Goal: Task Accomplishment & Management: Use online tool/utility

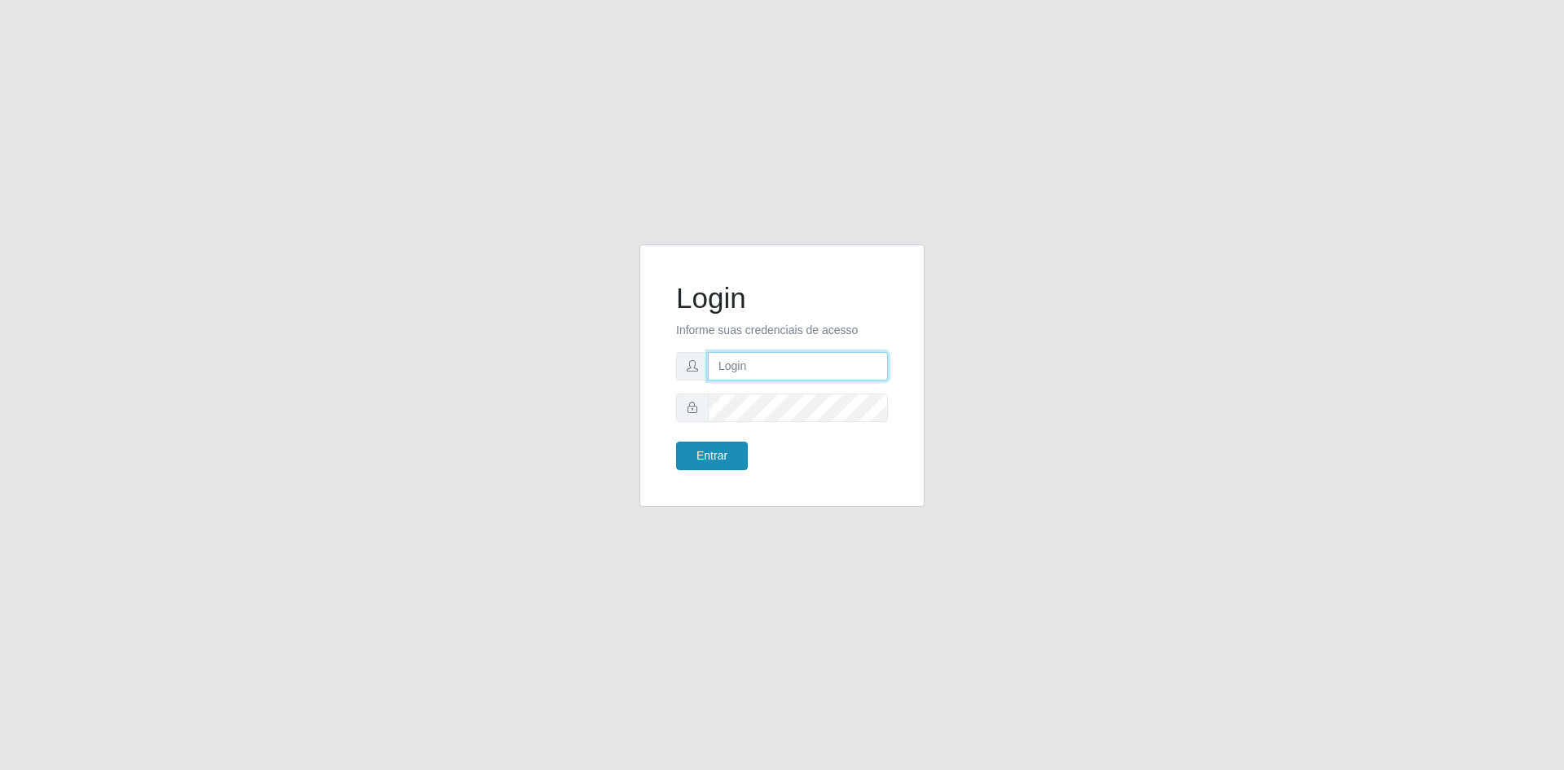
type input "[EMAIL_ADDRESS][DOMAIN_NAME]"
click at [719, 456] on button "Entrar" at bounding box center [712, 456] width 72 height 29
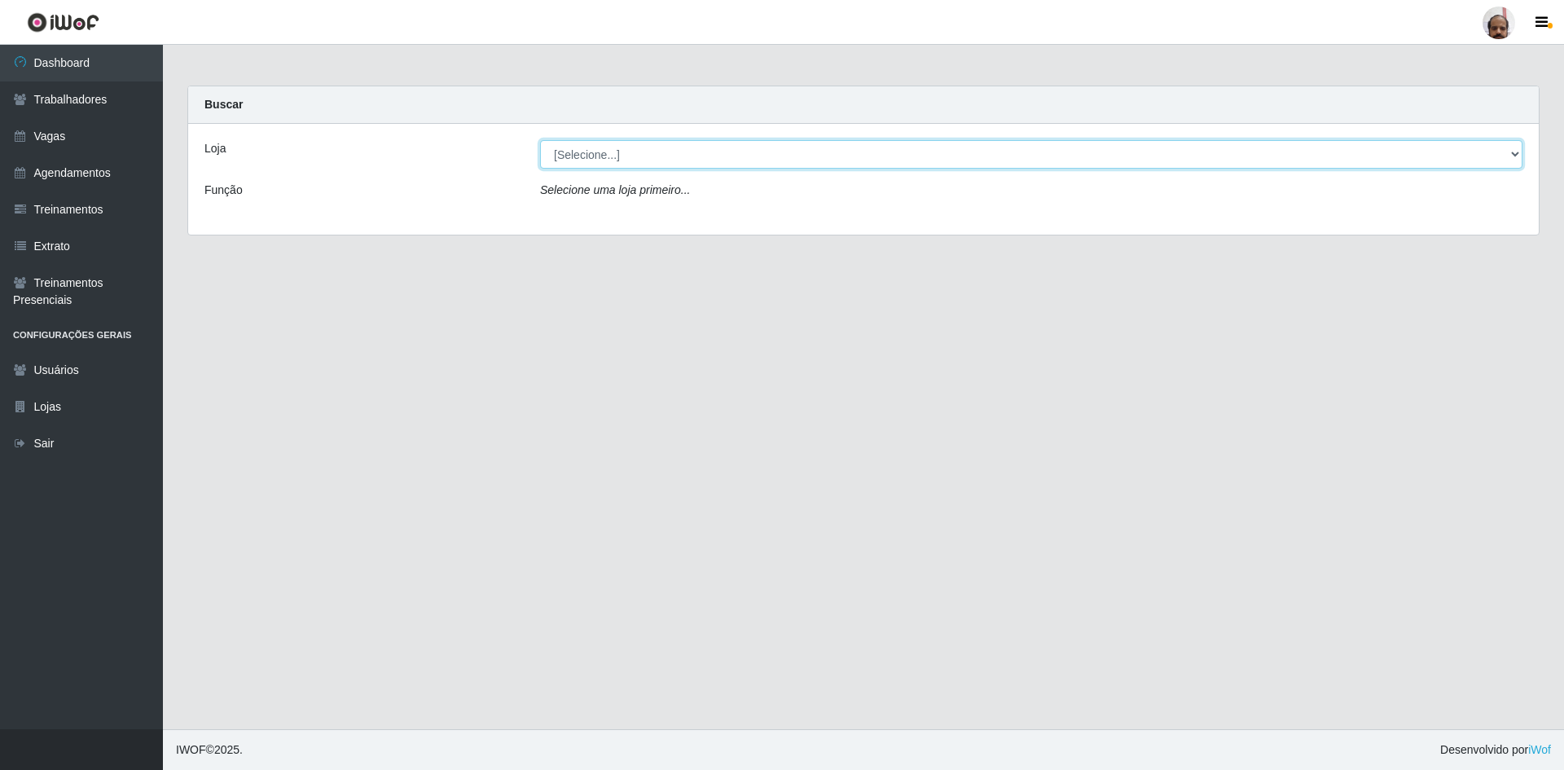
click at [601, 158] on select "[Selecione...] Mar Vermelho - Loja 05" at bounding box center [1031, 154] width 983 height 29
select select "252"
click at [540, 140] on select "[Selecione...] Mar Vermelho - Loja 05" at bounding box center [1031, 154] width 983 height 29
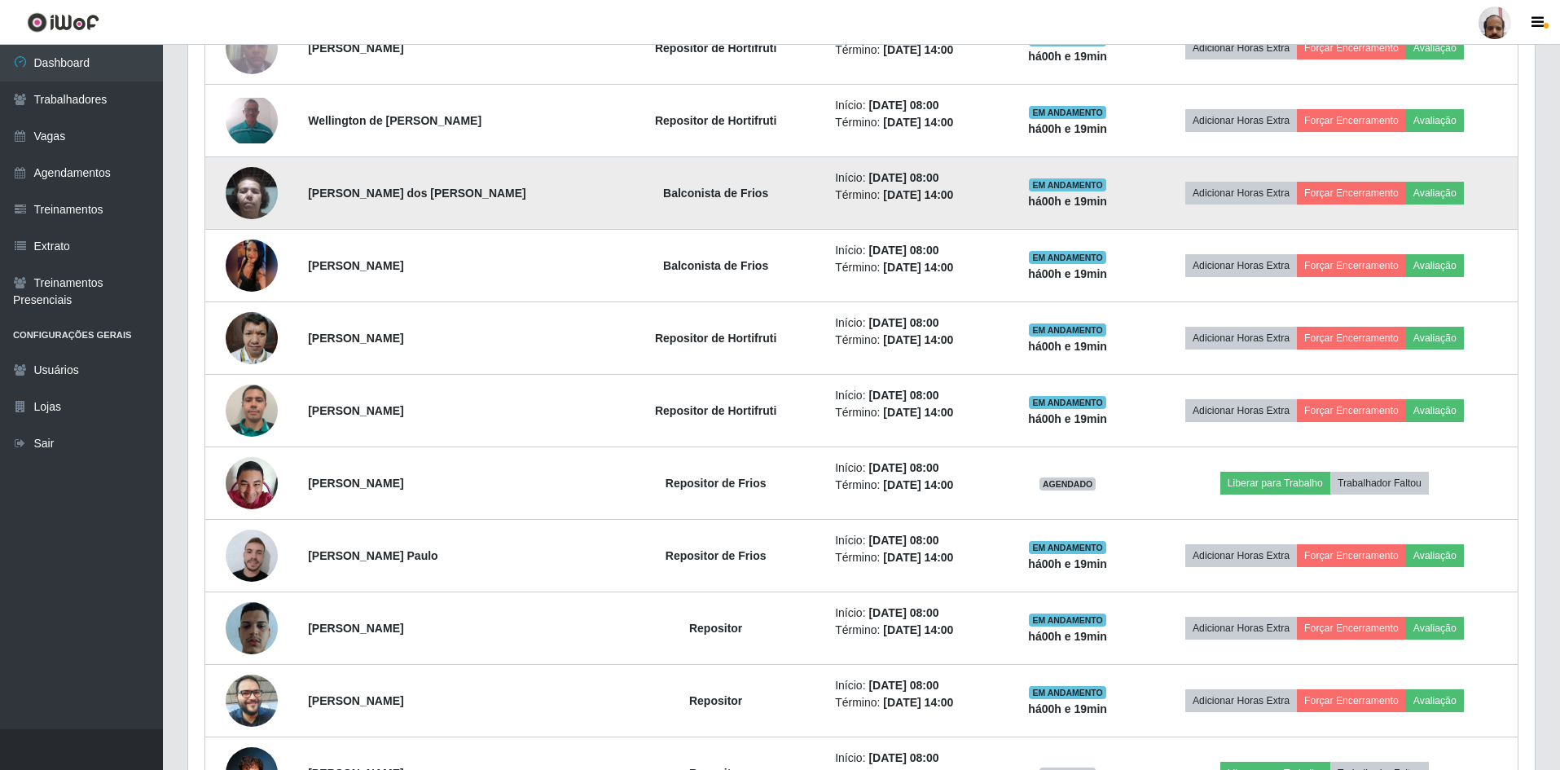
scroll to position [733, 0]
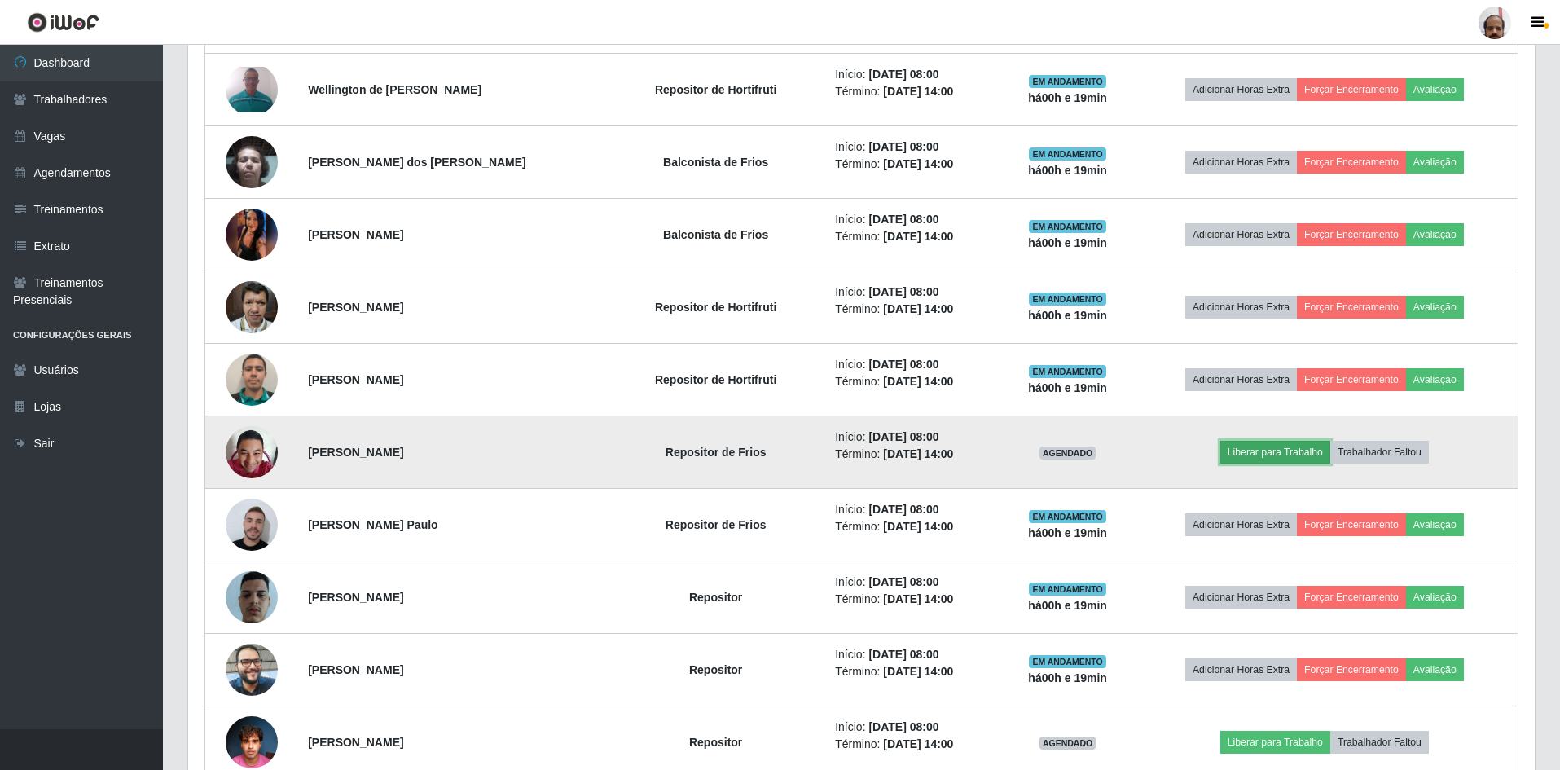
click at [1267, 455] on button "Liberar para Trabalho" at bounding box center [1275, 452] width 110 height 23
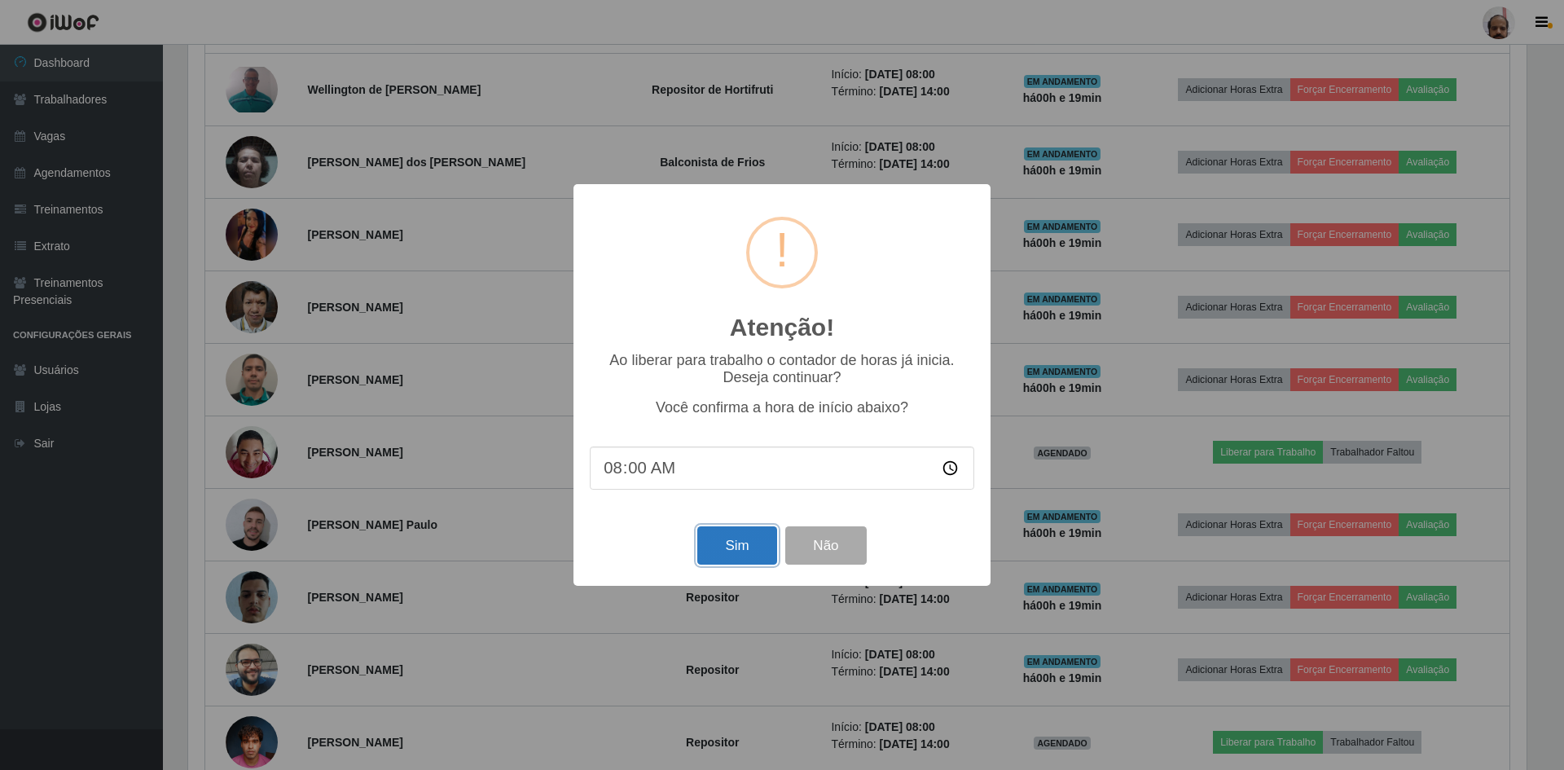
click at [734, 549] on button "Sim" at bounding box center [736, 545] width 79 height 38
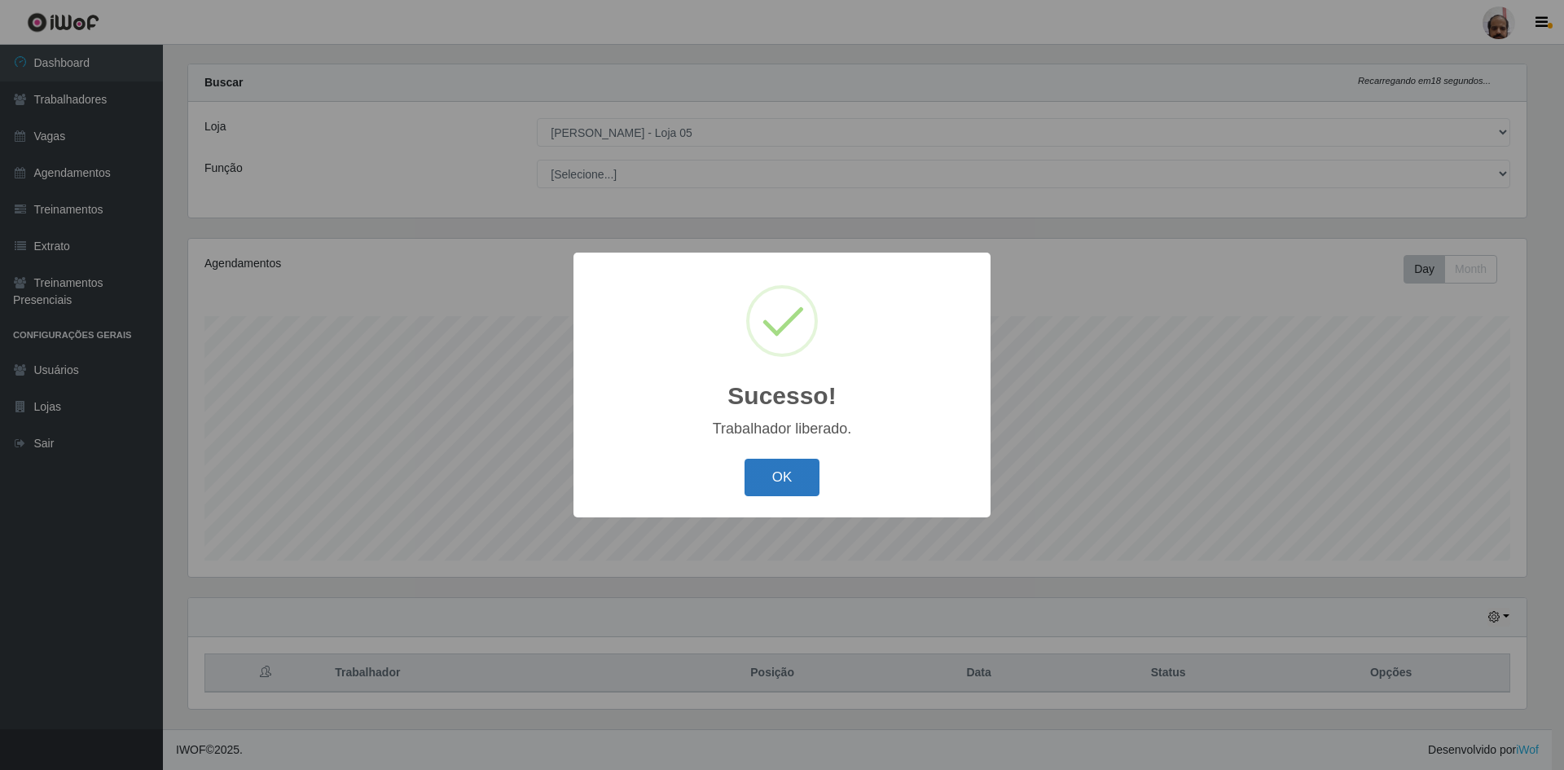
click at [782, 482] on button "OK" at bounding box center [783, 478] width 76 height 38
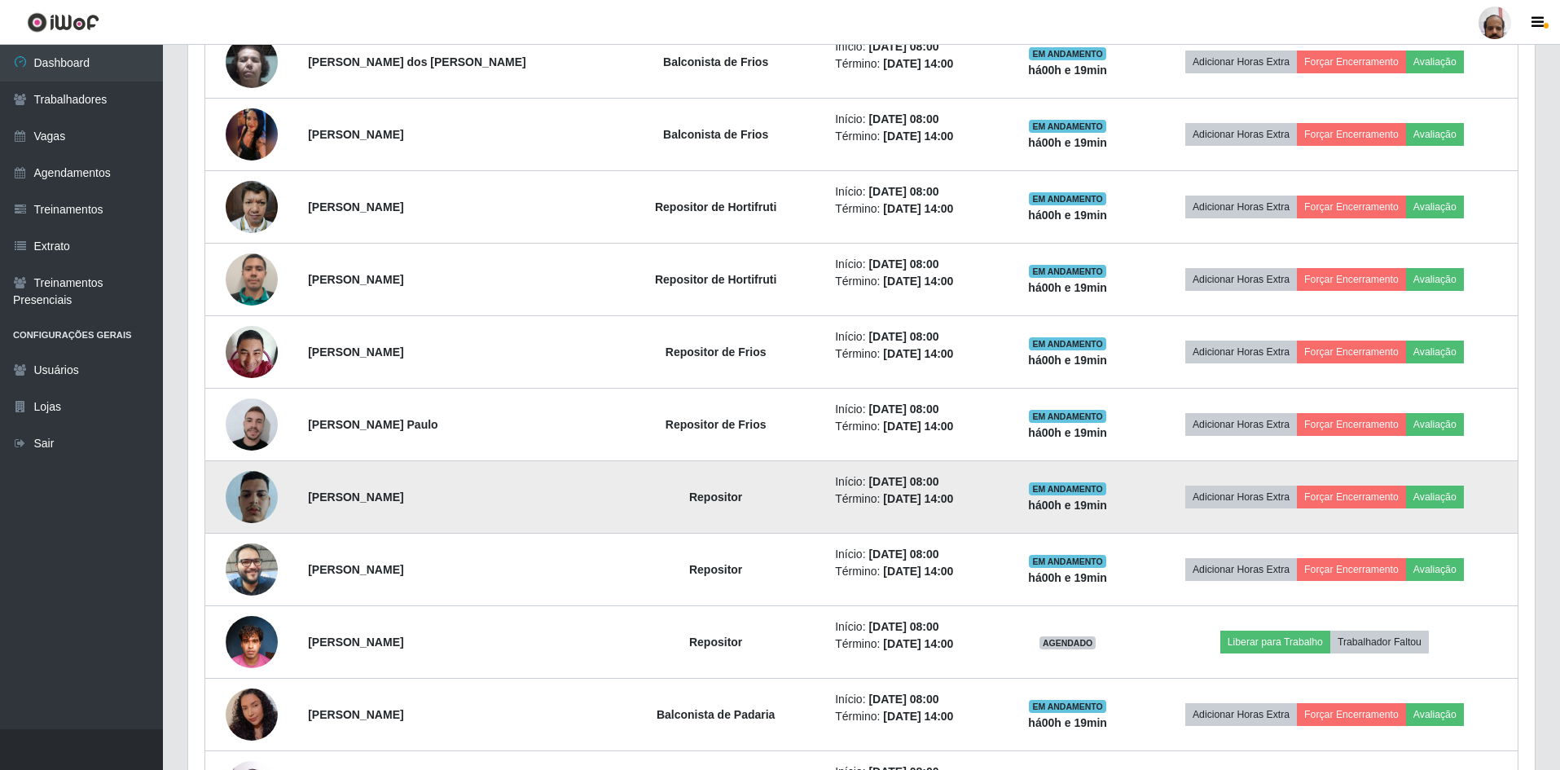
scroll to position [837, 0]
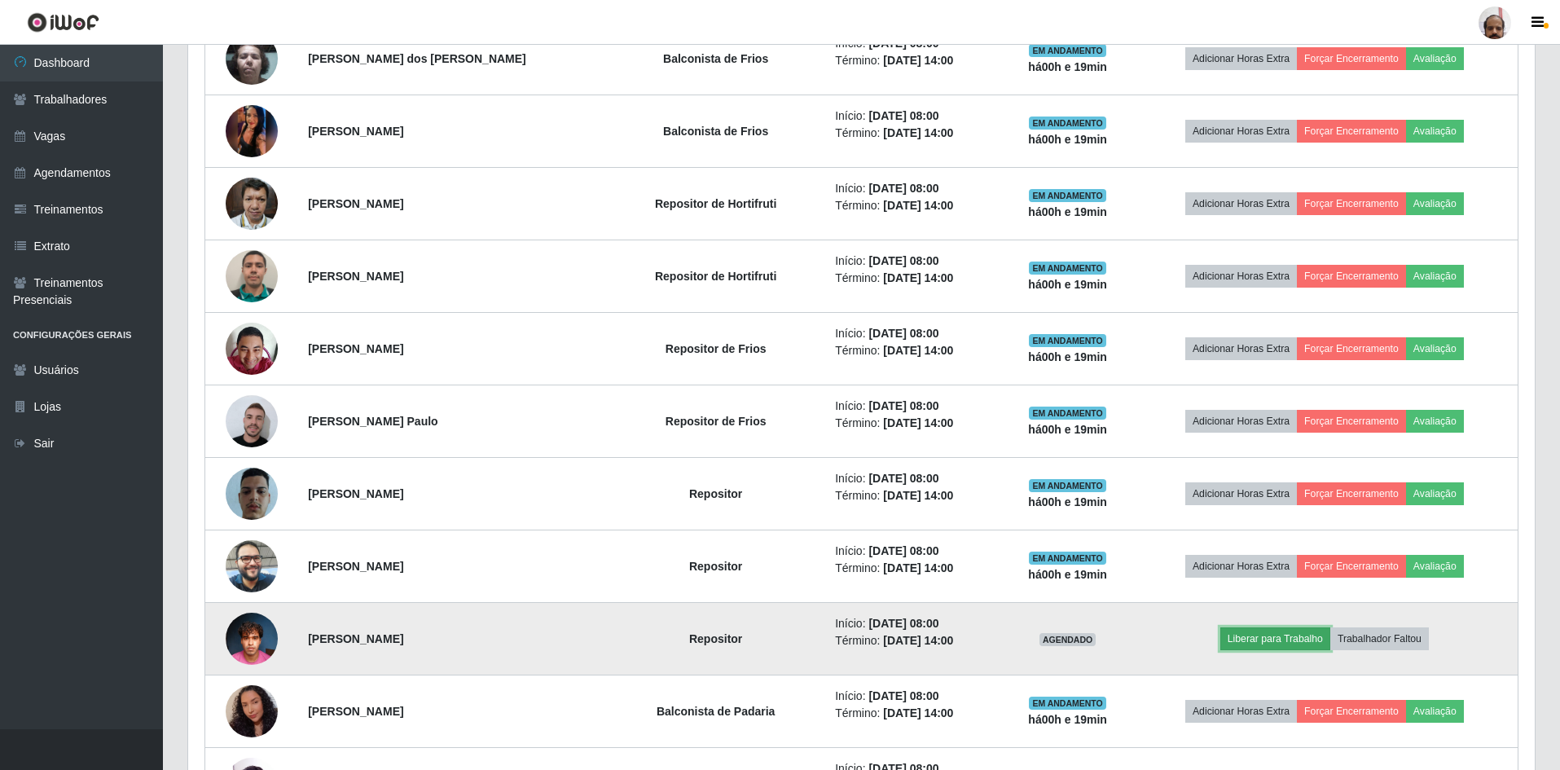
click at [1271, 642] on button "Liberar para Trabalho" at bounding box center [1275, 638] width 110 height 23
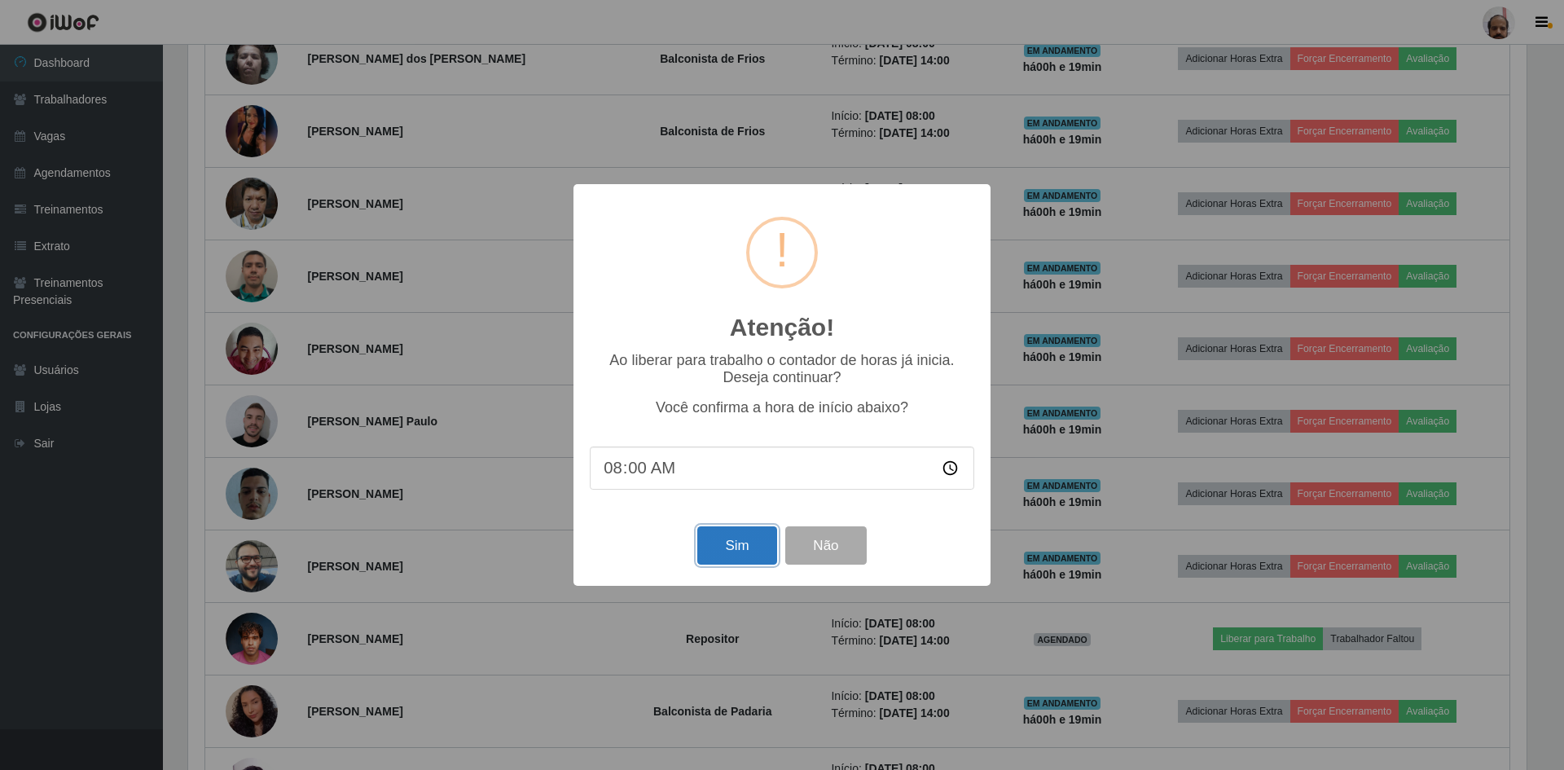
click at [743, 543] on button "Sim" at bounding box center [736, 545] width 79 height 38
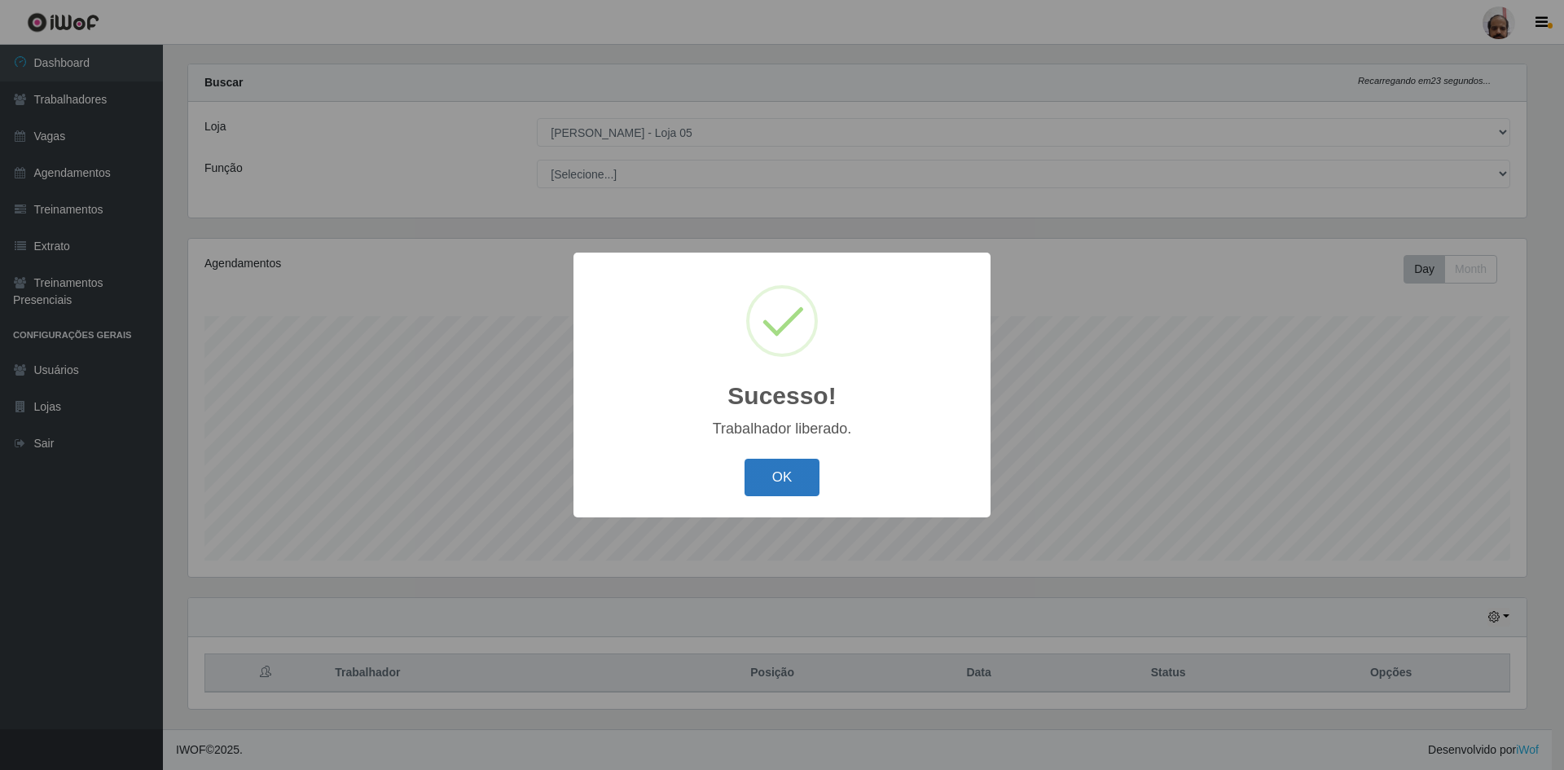
click at [765, 483] on button "OK" at bounding box center [783, 478] width 76 height 38
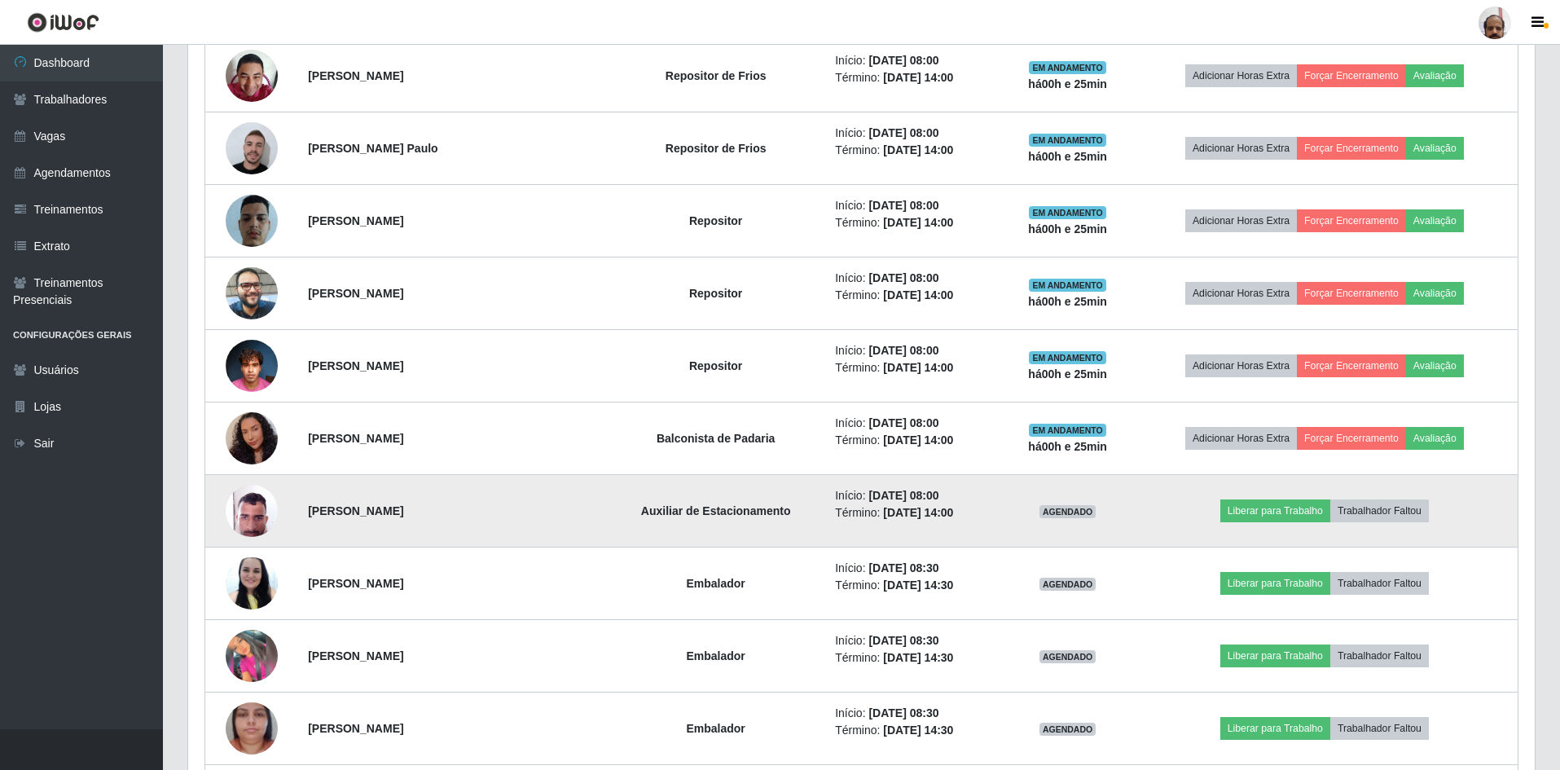
scroll to position [1081, 0]
